Goal: Task Accomplishment & Management: Manage account settings

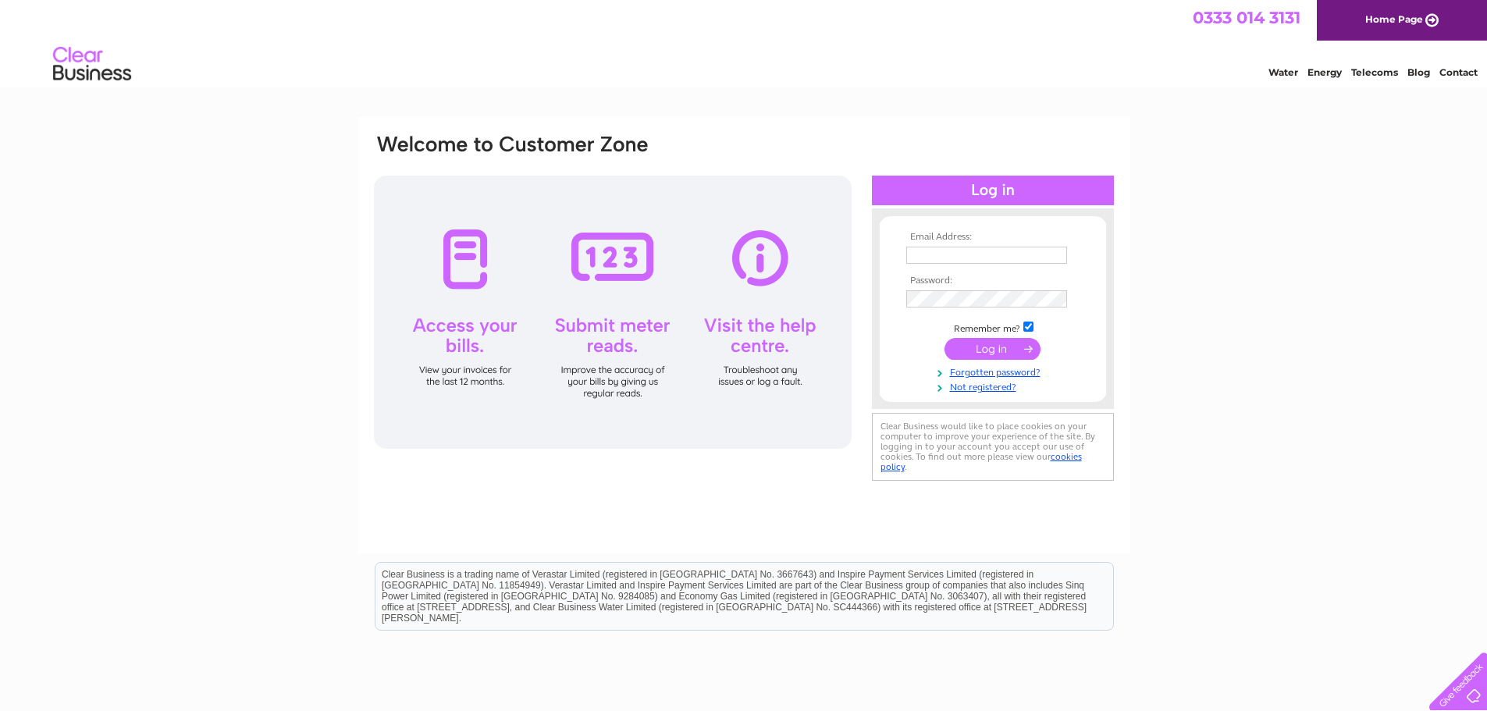
type input "[EMAIL_ADDRESS][DOMAIN_NAME]"
click at [998, 347] on input "submit" at bounding box center [993, 349] width 96 height 22
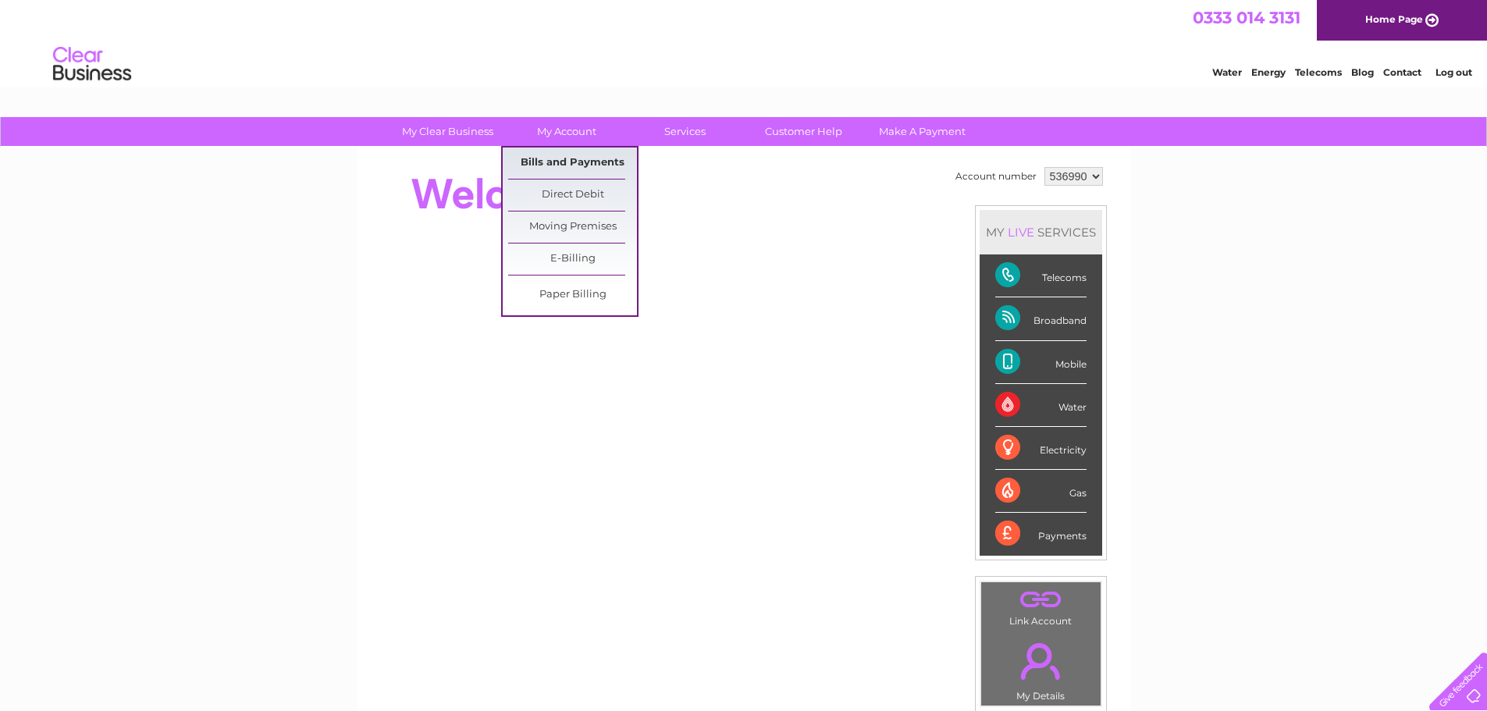
click at [543, 161] on link "Bills and Payments" at bounding box center [572, 163] width 129 height 31
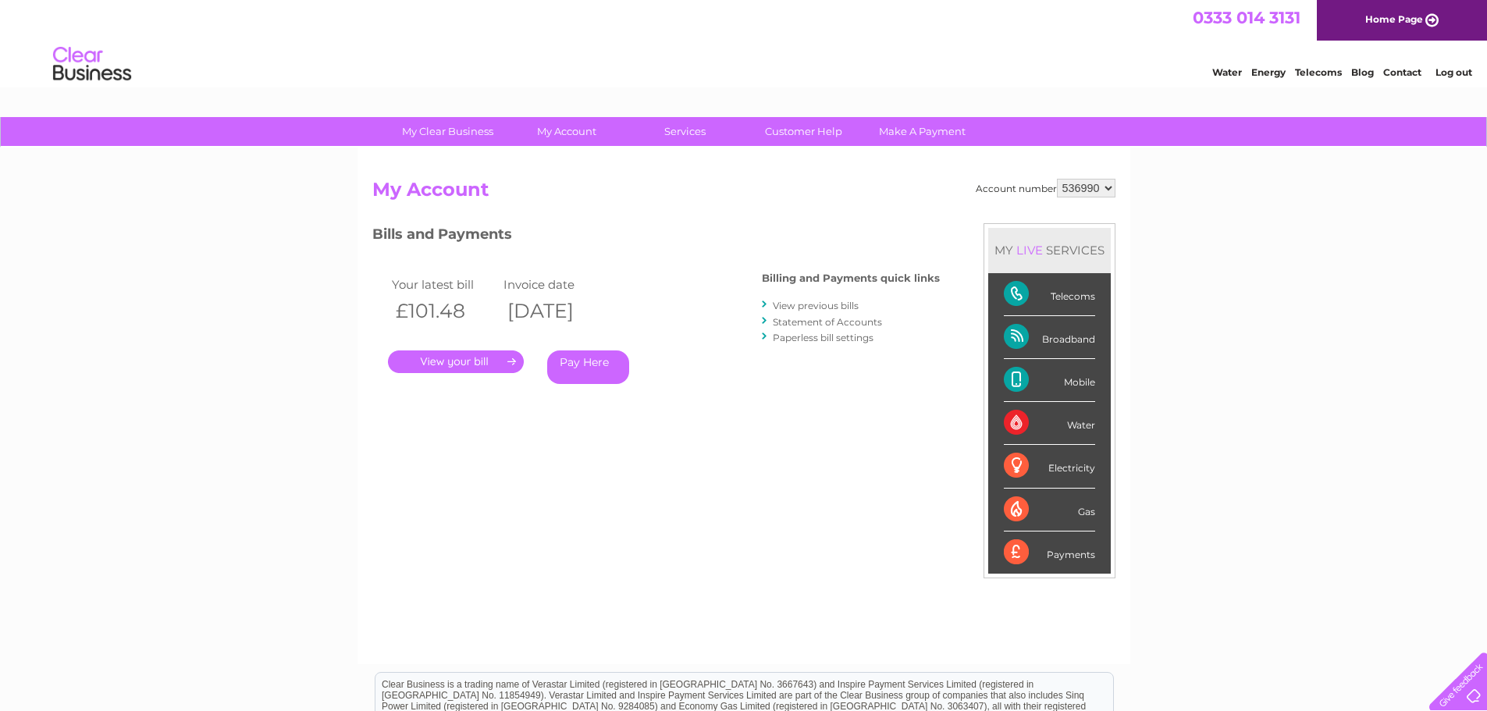
click at [476, 360] on link "." at bounding box center [456, 362] width 136 height 23
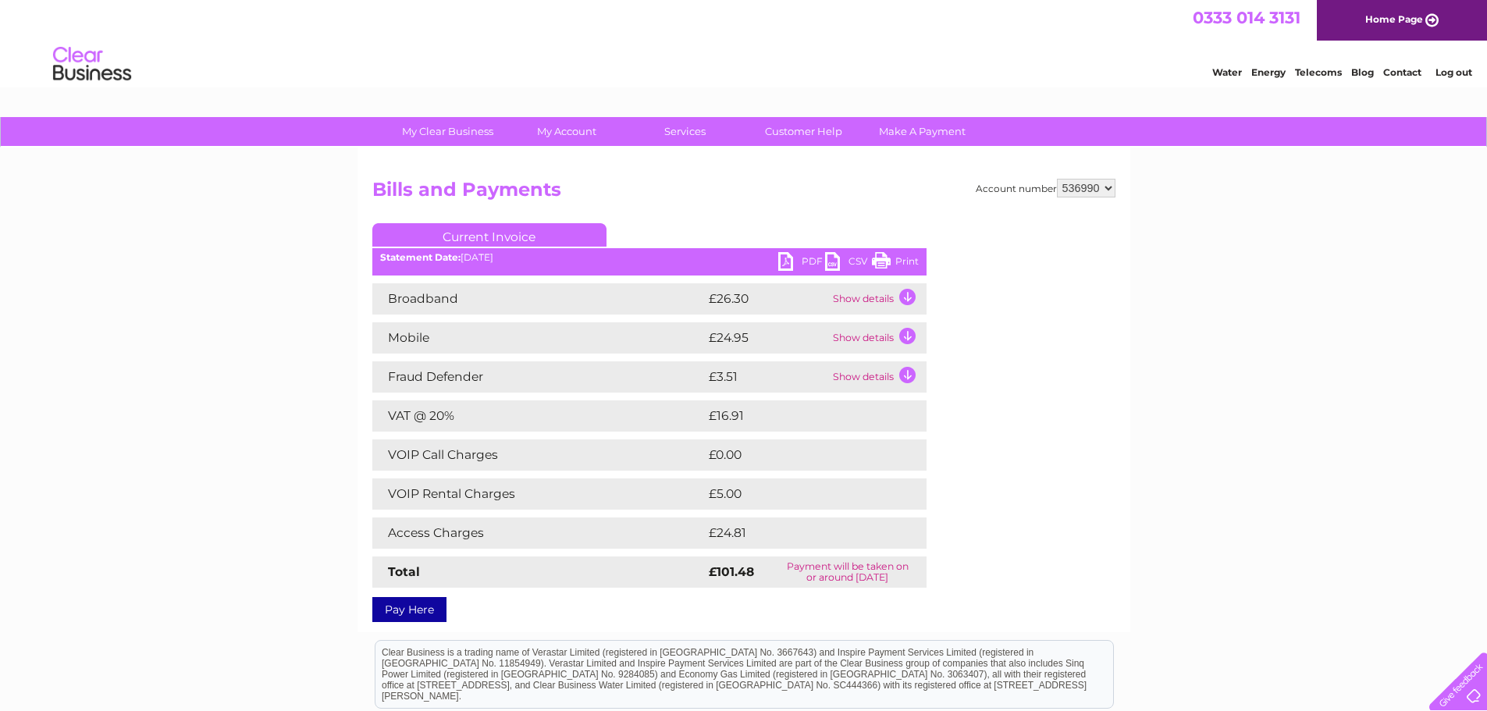
click at [789, 259] on link "PDF" at bounding box center [801, 263] width 47 height 23
